Goal: Information Seeking & Learning: Learn about a topic

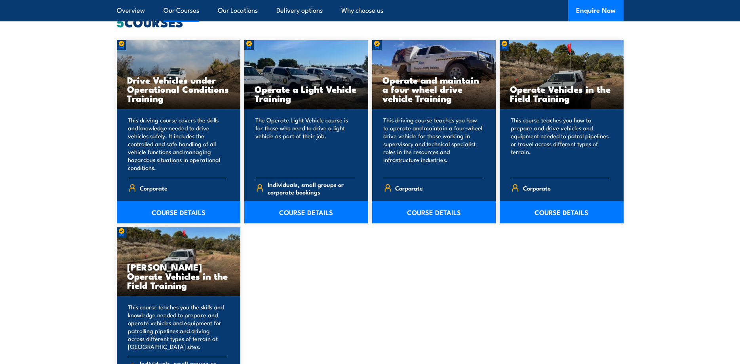
scroll to position [615, 0]
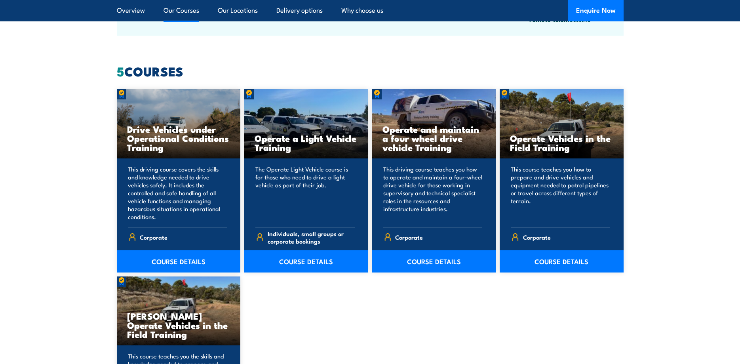
click at [554, 128] on div "Operate Vehicles in the Field Training" at bounding box center [562, 123] width 124 height 69
click at [551, 260] on link "COURSE DETAILS" at bounding box center [562, 261] width 124 height 22
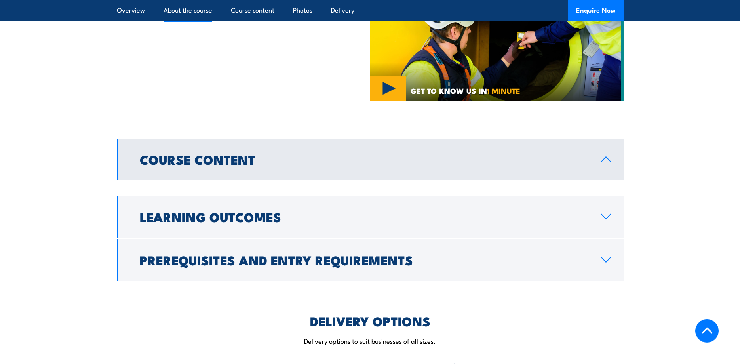
scroll to position [539, 0]
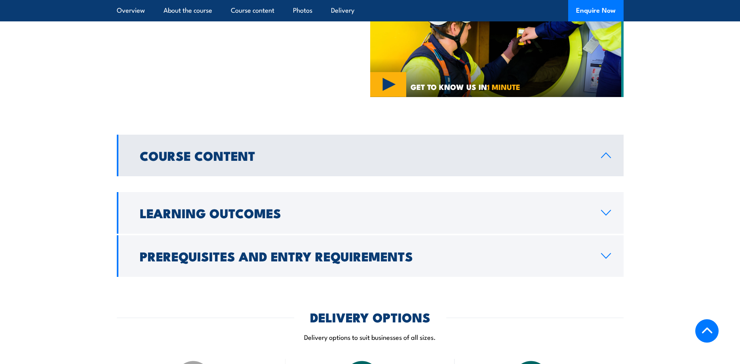
click at [246, 159] on h2 "Course Content" at bounding box center [364, 155] width 449 height 11
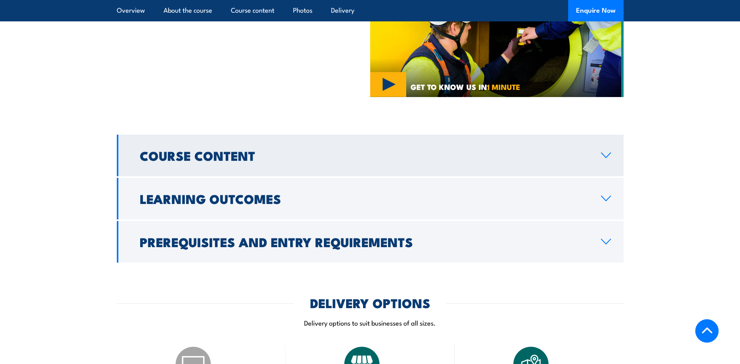
click at [338, 164] on link "Course Content" at bounding box center [370, 156] width 507 height 42
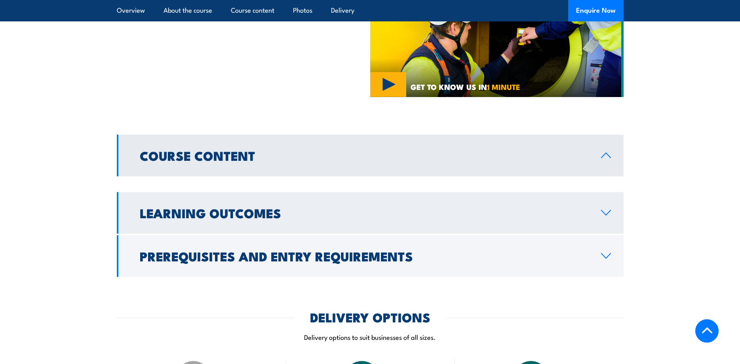
click at [354, 220] on link "Learning Outcomes" at bounding box center [370, 213] width 507 height 42
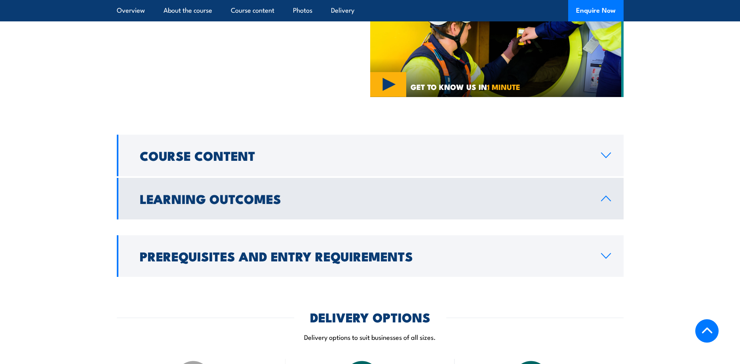
click at [349, 209] on link "Learning Outcomes" at bounding box center [370, 199] width 507 height 42
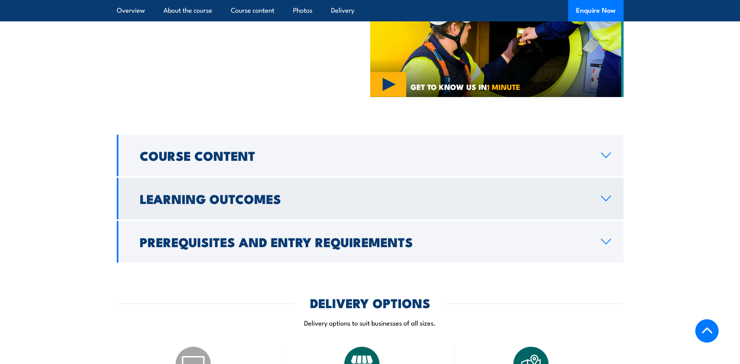
click at [354, 198] on h2 "Learning Outcomes" at bounding box center [364, 198] width 449 height 11
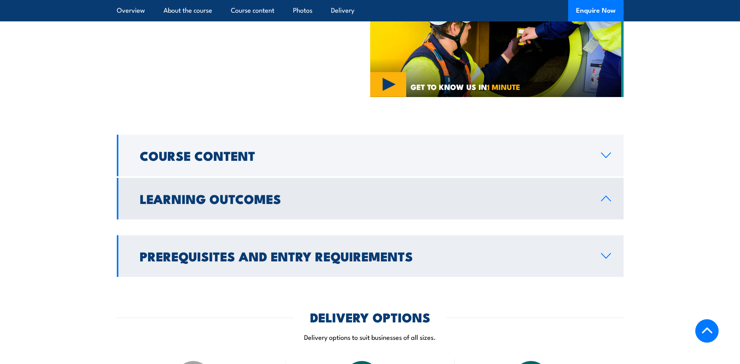
click at [334, 258] on h2 "Prerequisites and Entry Requirements" at bounding box center [364, 255] width 449 height 11
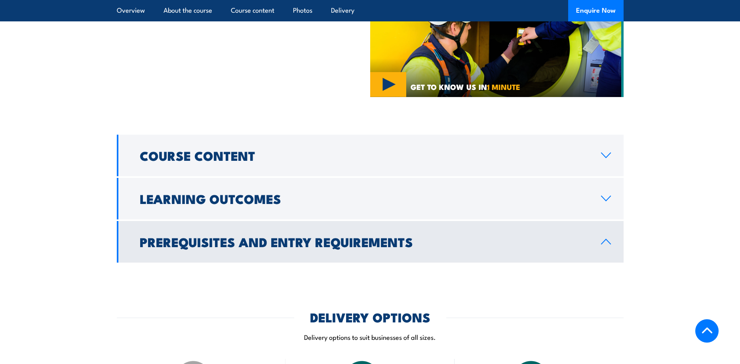
click at [344, 247] on h2 "Prerequisites and Entry Requirements" at bounding box center [364, 241] width 449 height 11
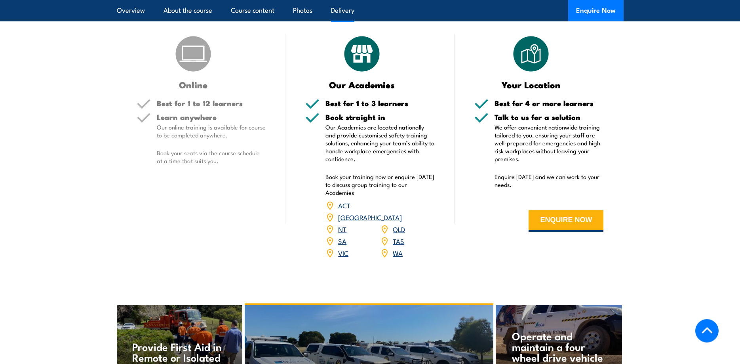
scroll to position [862, 0]
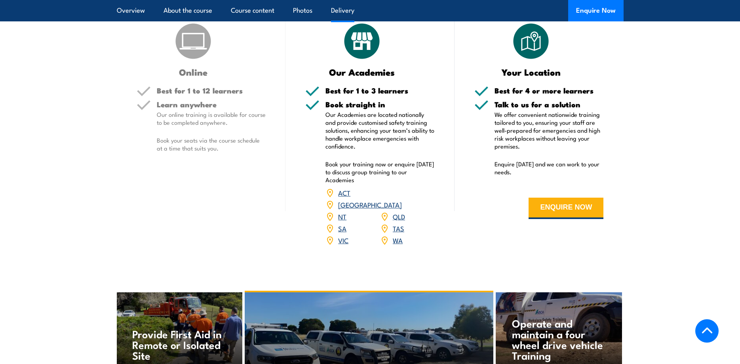
click at [397, 223] on link "TAS" at bounding box center [398, 228] width 11 height 10
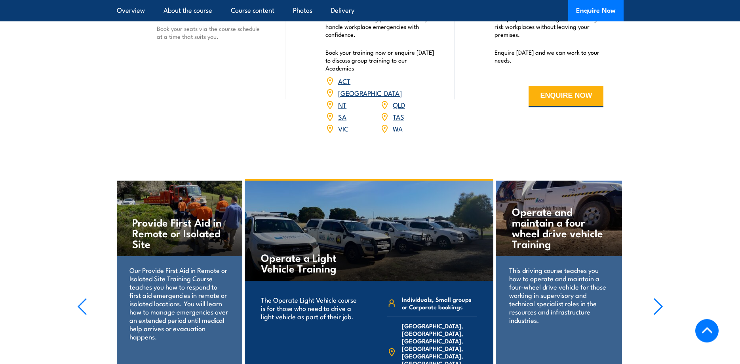
scroll to position [969, 0]
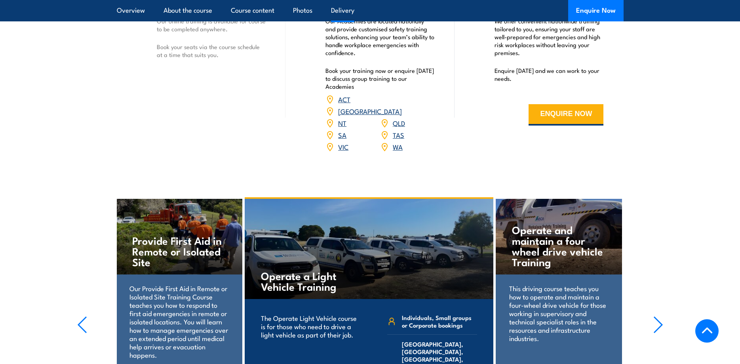
click at [341, 142] on link "VIC" at bounding box center [343, 147] width 10 height 10
